Goal: Information Seeking & Learning: Check status

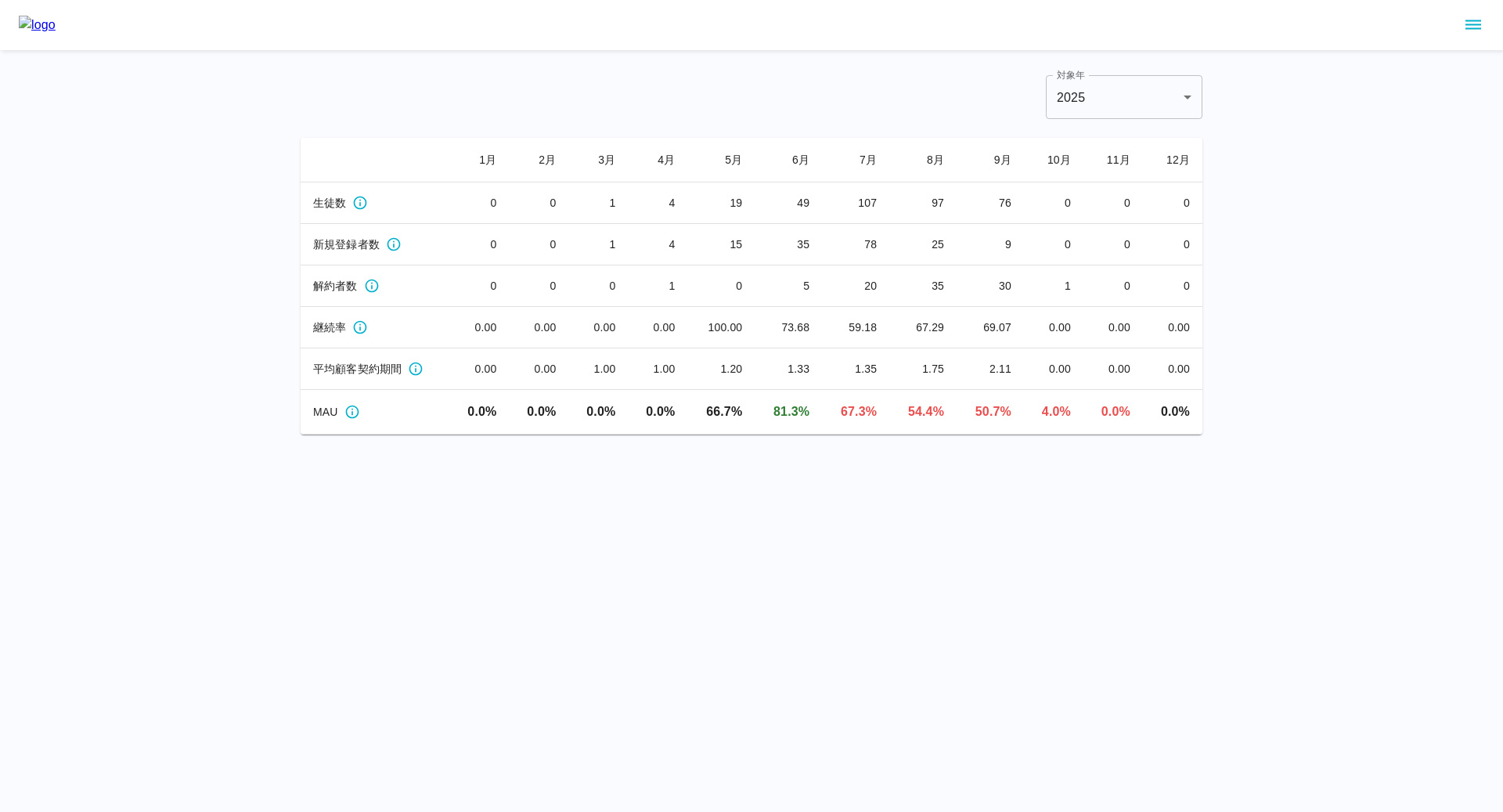
click at [959, 434] on html "対象年 [DATE] **** 対象年 1 月 2 月 3 月 4 月 5 月 6 月 7 月 8 月 9 月 10 月 11 月 12 月 生徒数 0 0 …" at bounding box center [751, 217] width 1503 height 434
drag, startPoint x: 985, startPoint y: 326, endPoint x: 1019, endPoint y: 334, distance: 34.9
click at [1019, 334] on td "69.07" at bounding box center [991, 328] width 67 height 41
drag, startPoint x: 1003, startPoint y: 283, endPoint x: 1018, endPoint y: 288, distance: 15.8
click at [1018, 288] on td "30" at bounding box center [991, 286] width 67 height 41
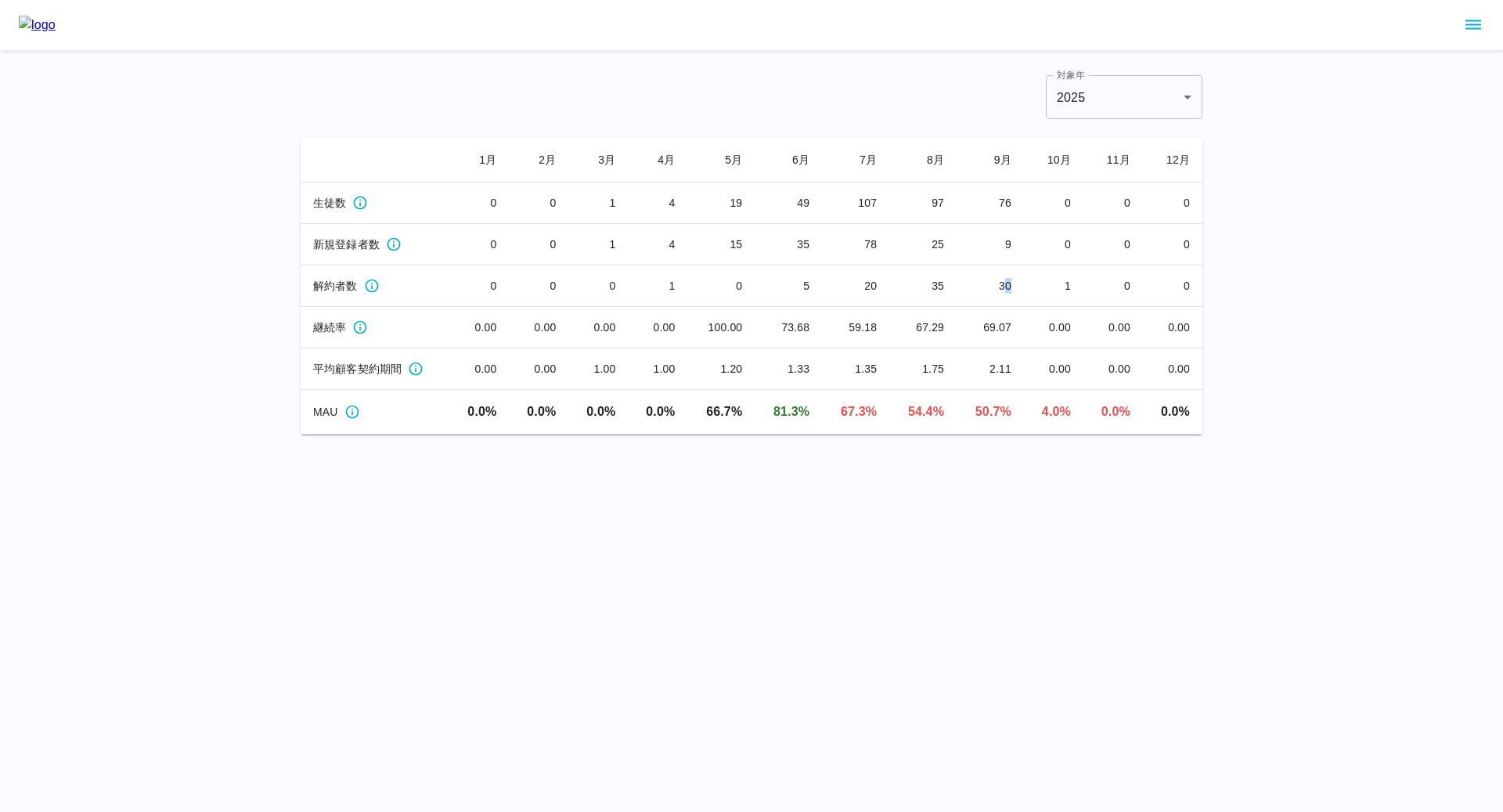
click at [1009, 297] on td "30" at bounding box center [991, 286] width 67 height 41
click at [364, 330] on icon "月ごとの継続率(%)" at bounding box center [361, 328] width 14 height 14
click at [979, 325] on td "69.07" at bounding box center [991, 328] width 67 height 41
click at [370, 285] on icon "月ごとの解約サブスク数" at bounding box center [372, 286] width 15 height 15
click at [743, 434] on html "対象年 [DATE] **** 対象年 1 月 2 月 3 月 4 月 5 月 6 月 7 月 8 月 9 月 10 月 11 月 12 月 生徒数 0 0 …" at bounding box center [751, 217] width 1503 height 434
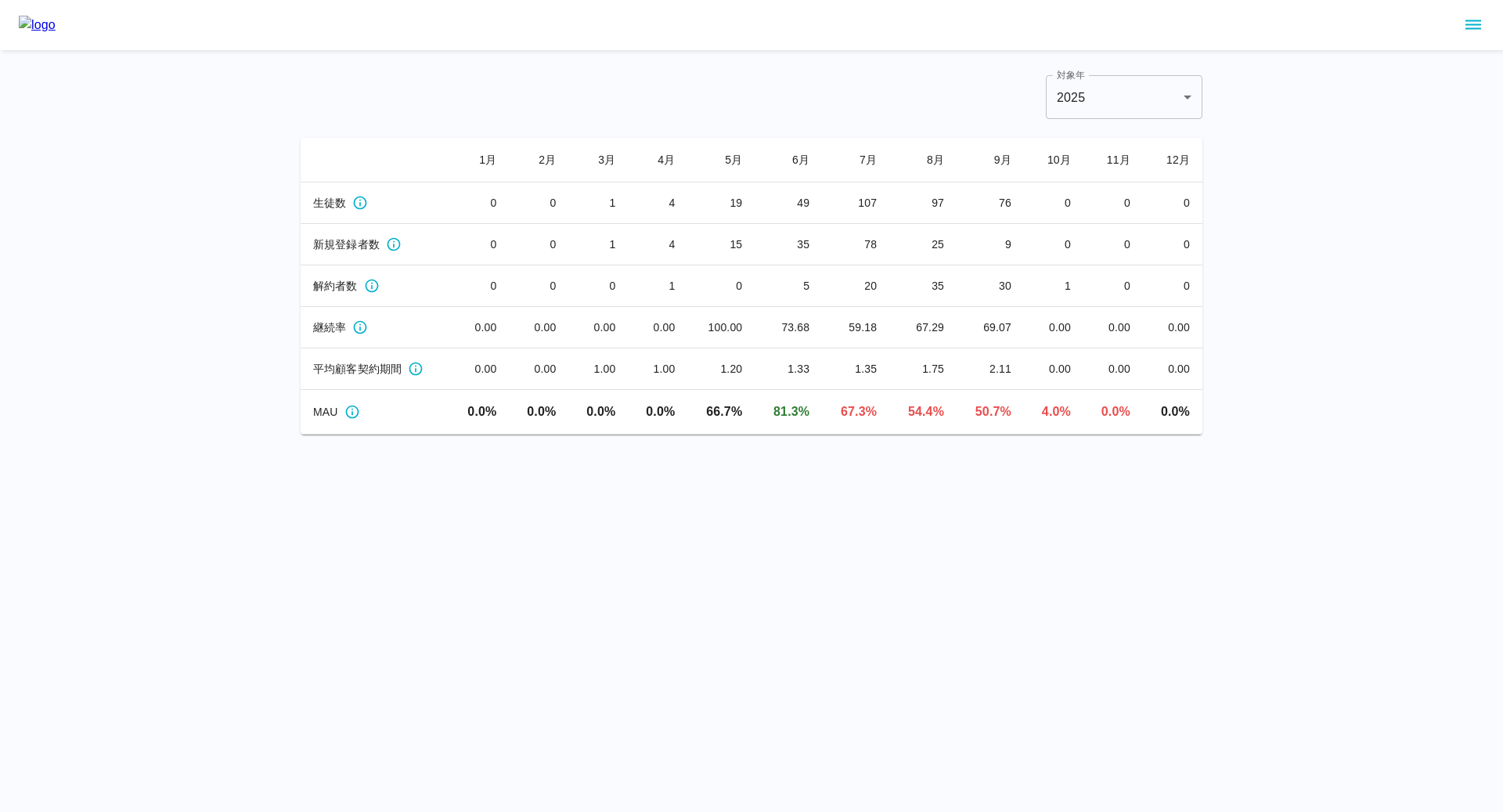
click at [1467, 22] on icon "sidemenu" at bounding box center [1474, 25] width 19 height 19
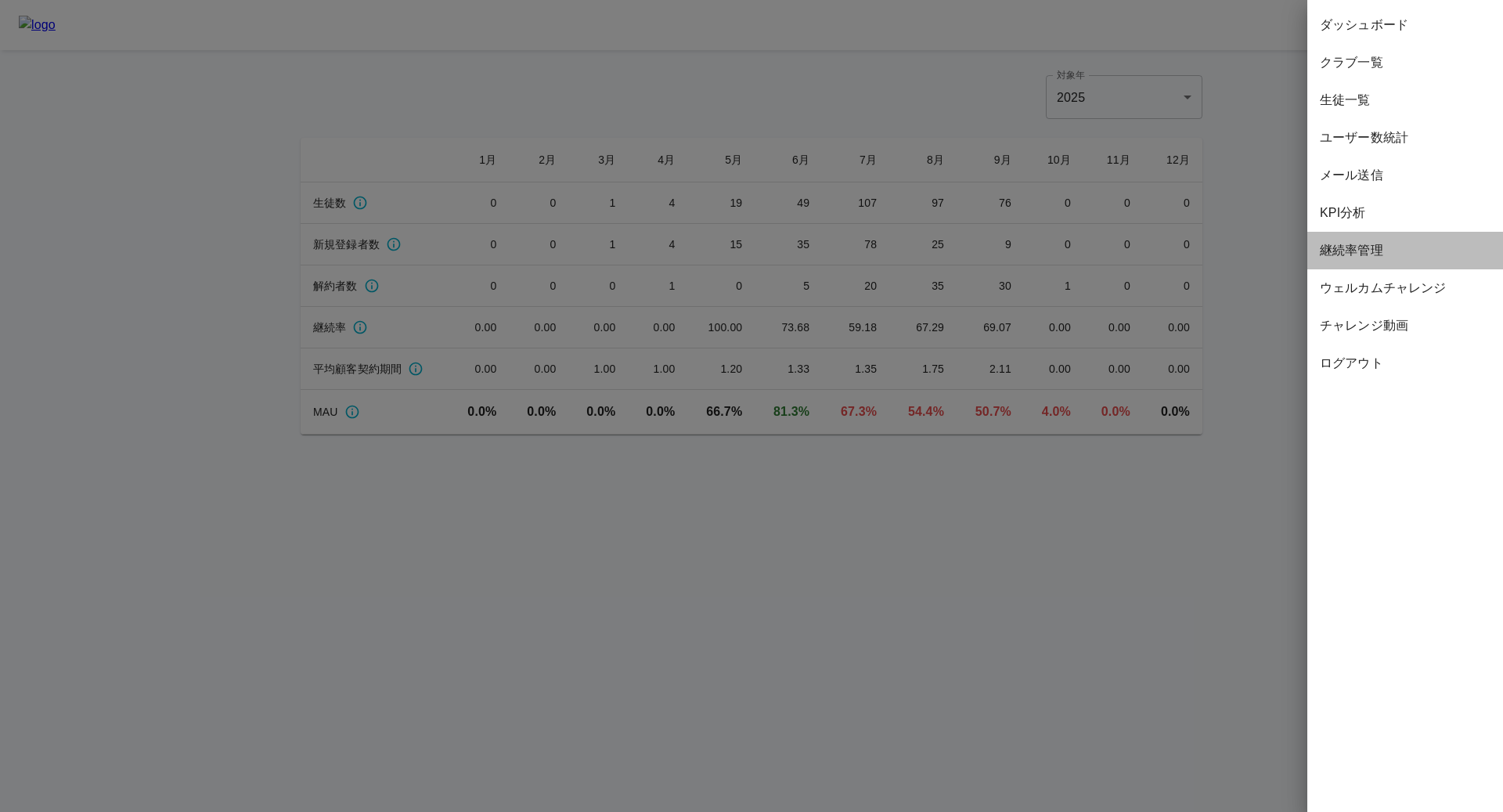
click at [1384, 250] on span "継続率管理" at bounding box center [1405, 251] width 171 height 19
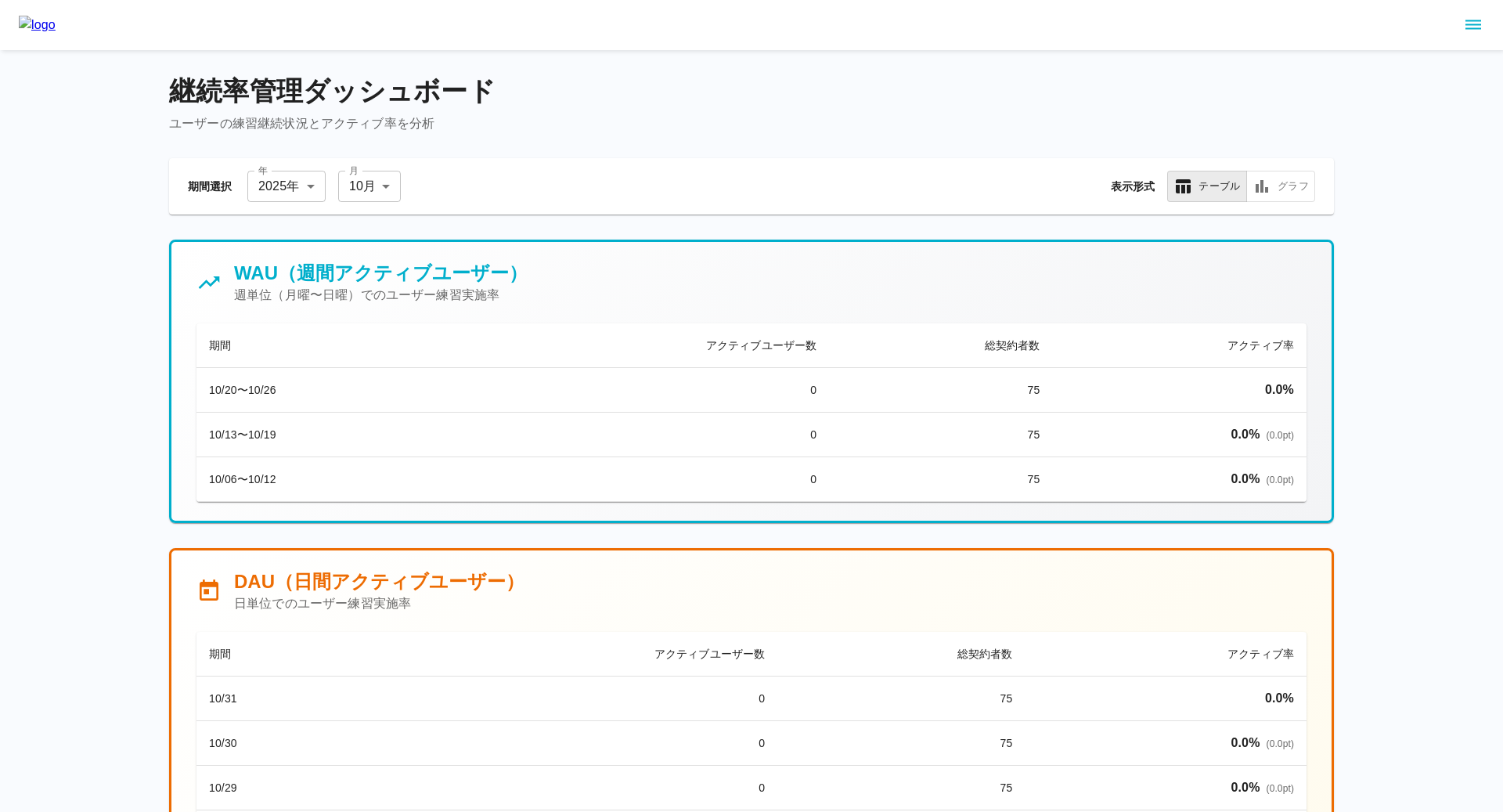
click at [1479, 25] on icon "sidemenu" at bounding box center [1474, 25] width 19 height 19
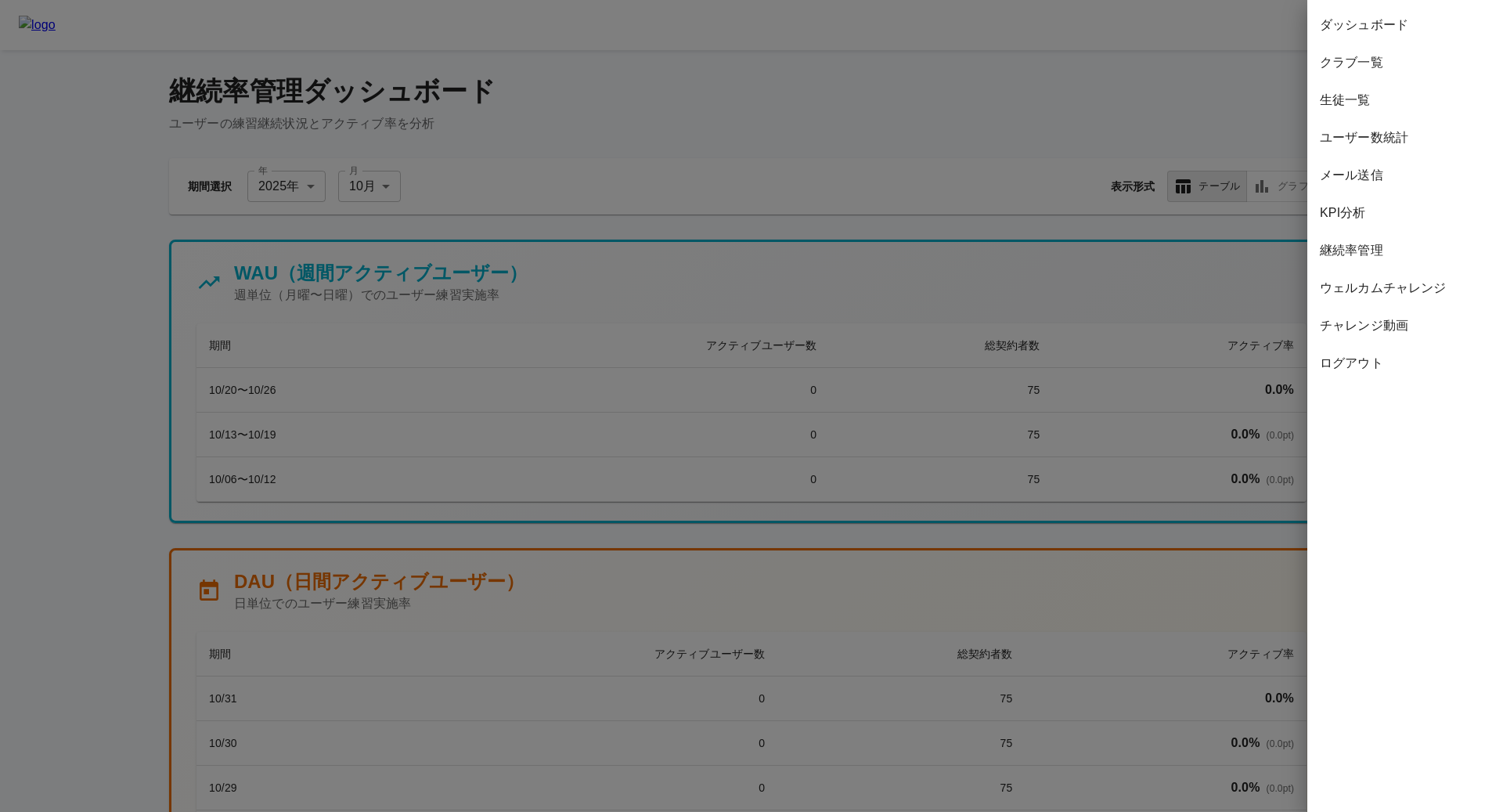
click at [660, 210] on div at bounding box center [751, 406] width 1503 height 812
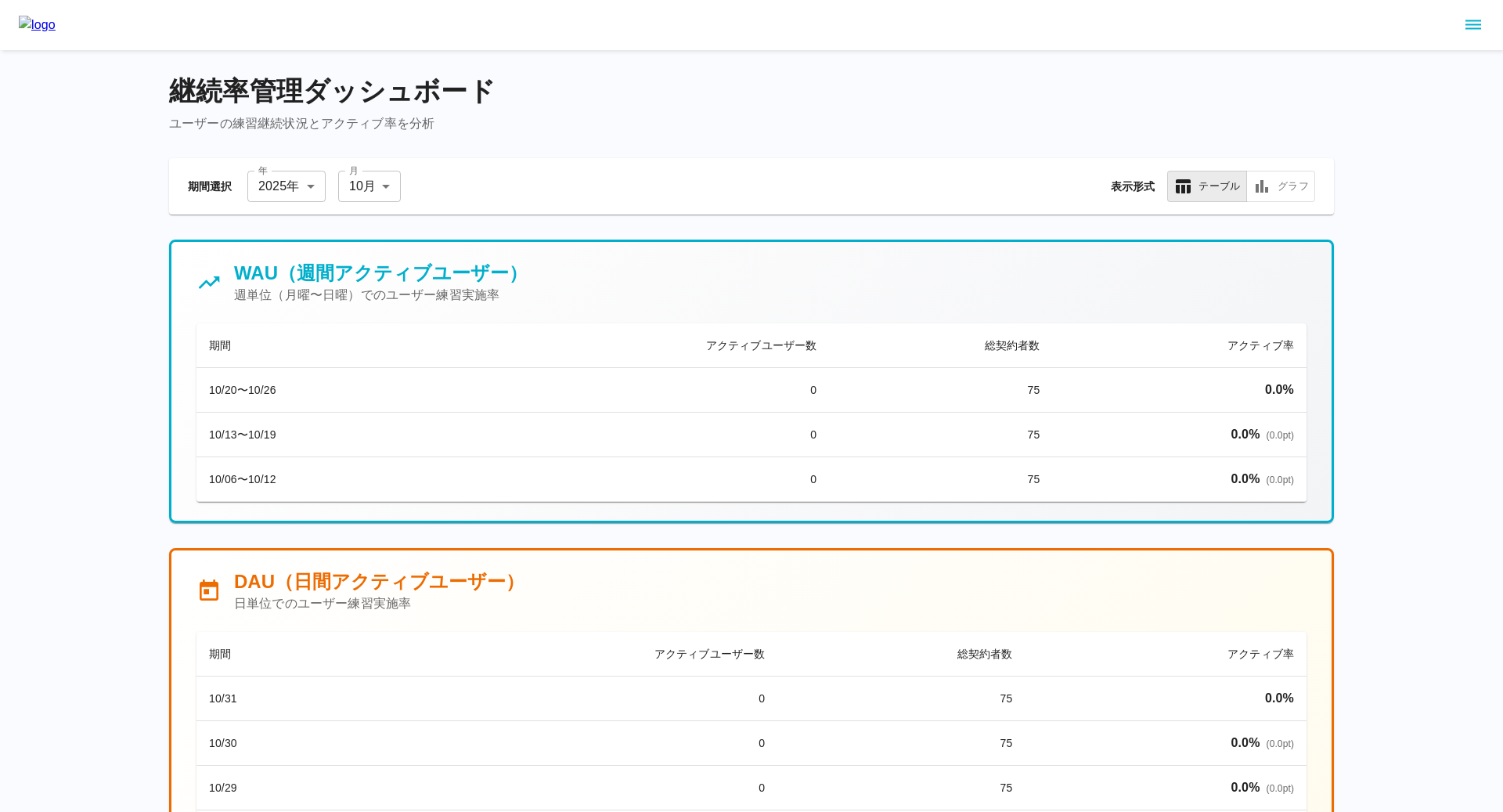
click at [1481, 27] on icon "sidemenu" at bounding box center [1473, 25] width 15 height 9
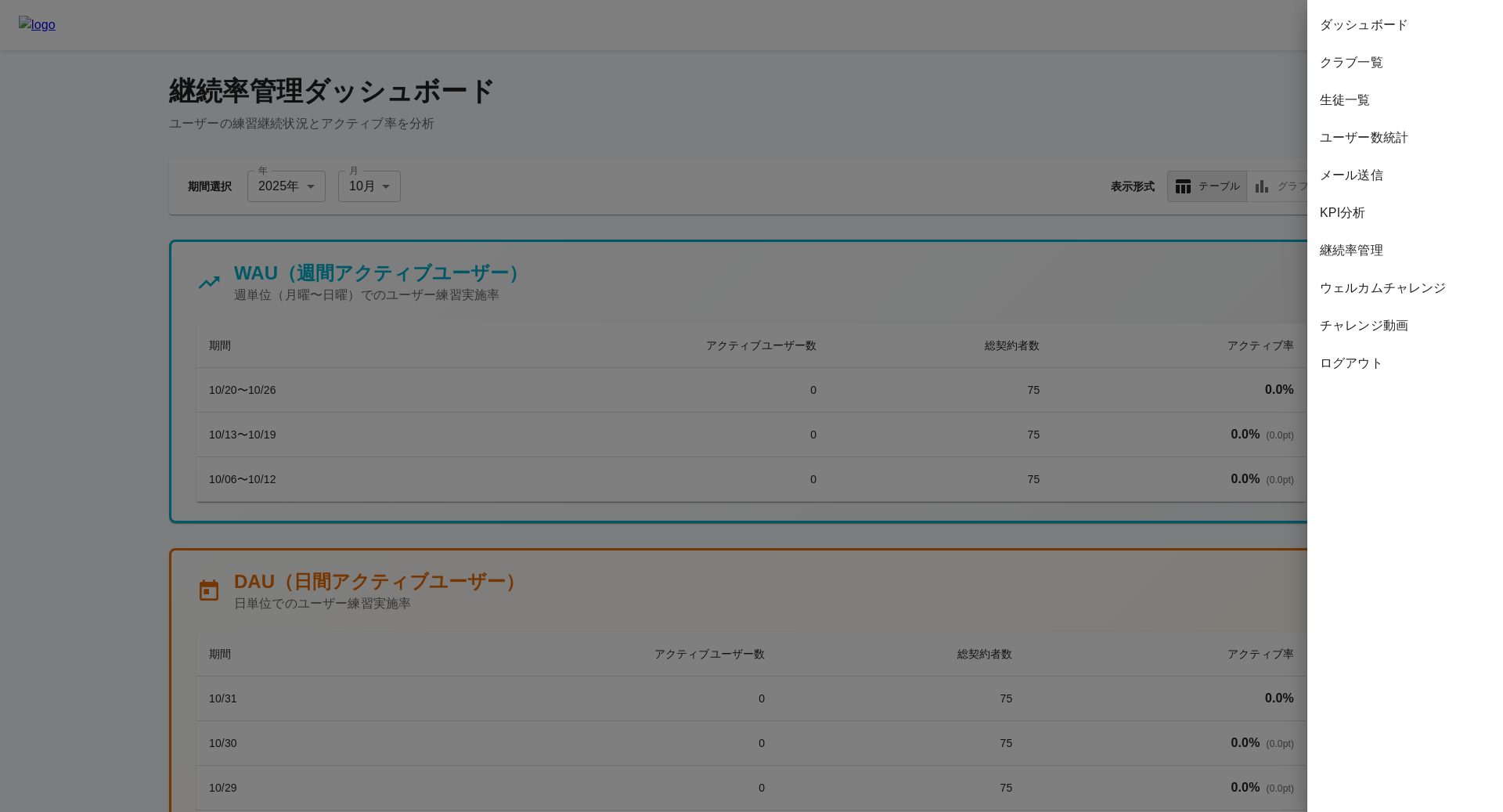
click at [1367, 219] on span "KPI分析" at bounding box center [1405, 213] width 171 height 19
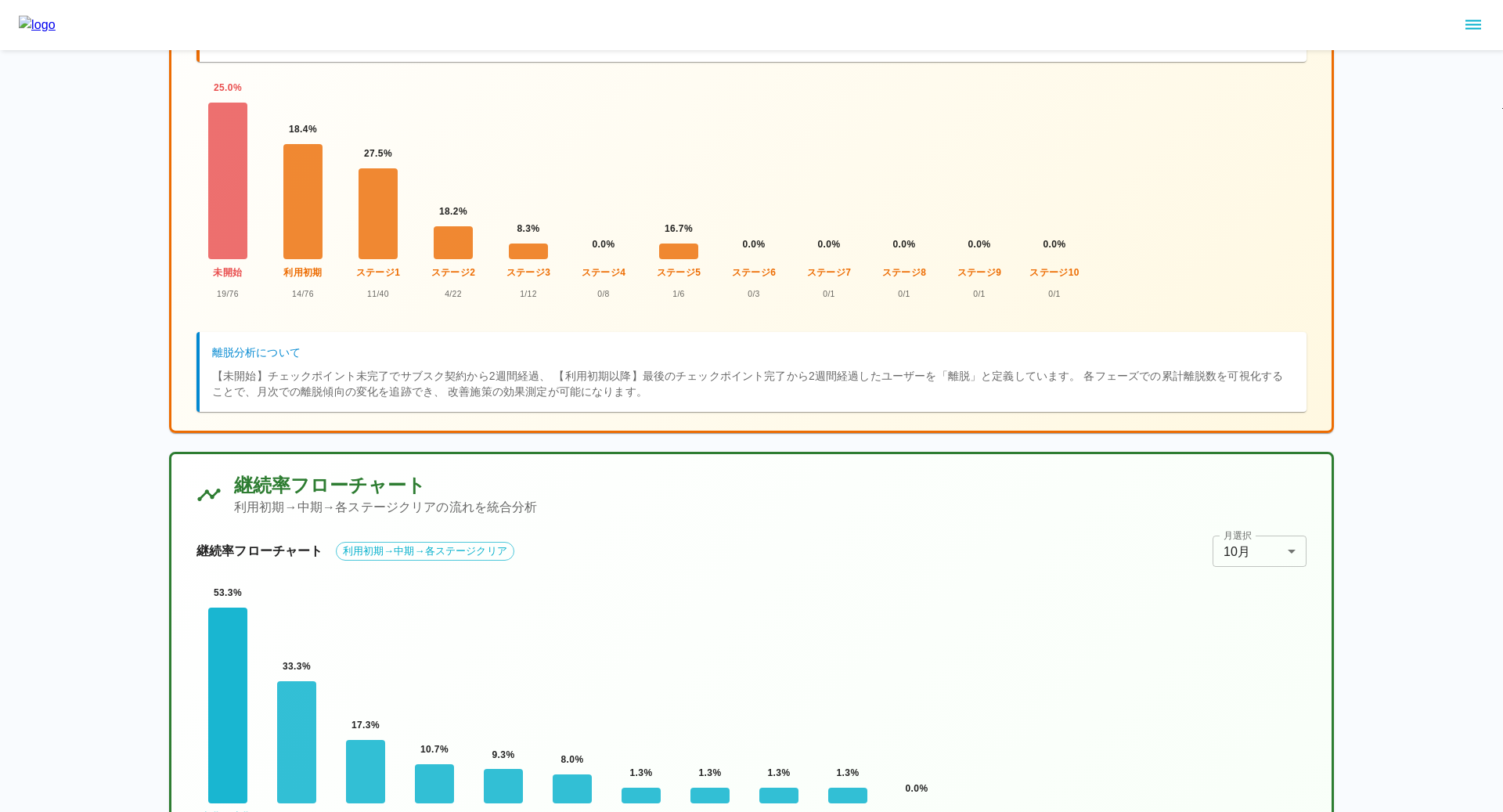
scroll to position [547, 0]
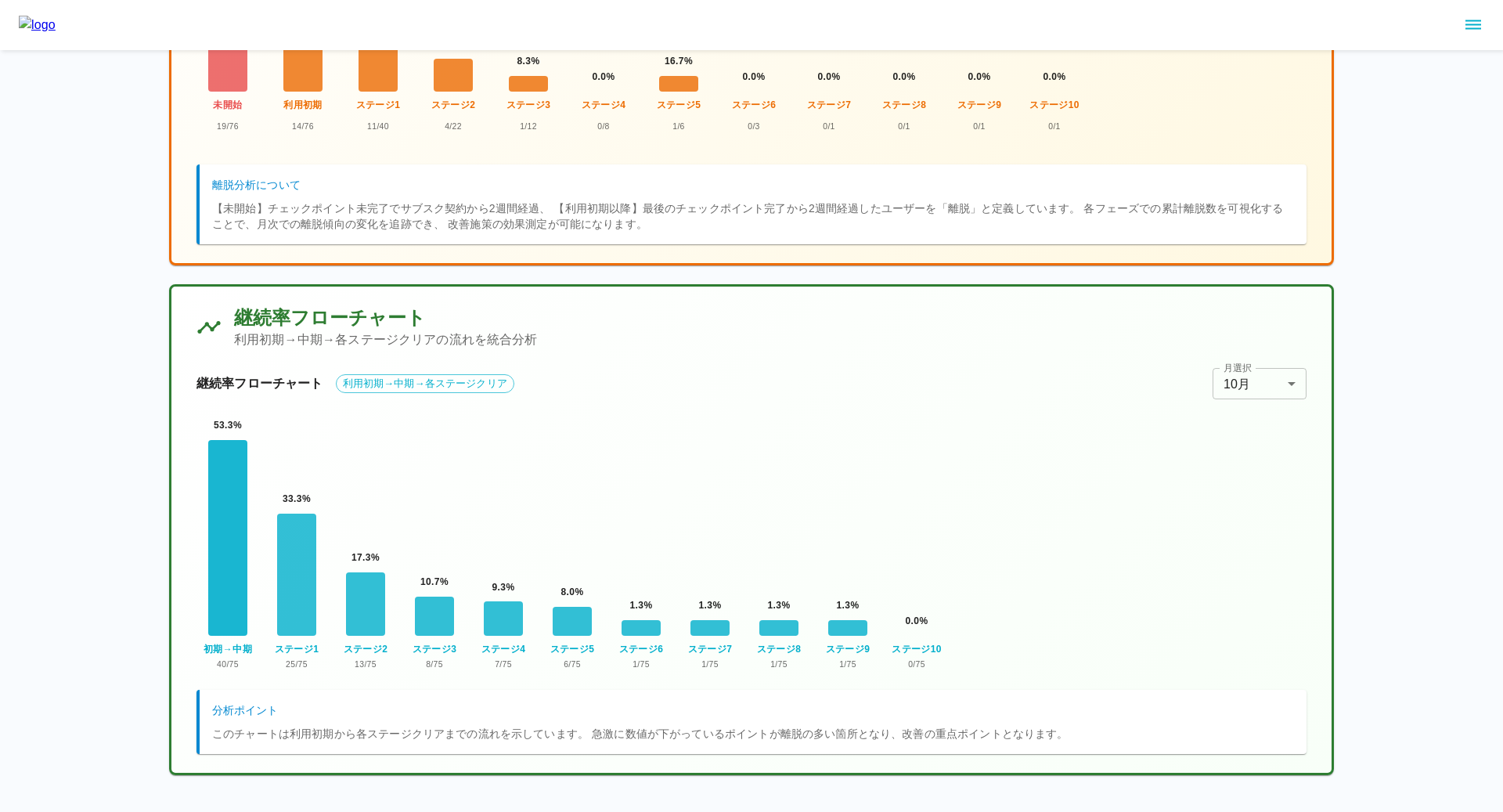
click at [56, 27] on img at bounding box center [37, 25] width 37 height 19
